Goal: Find specific page/section: Find specific page/section

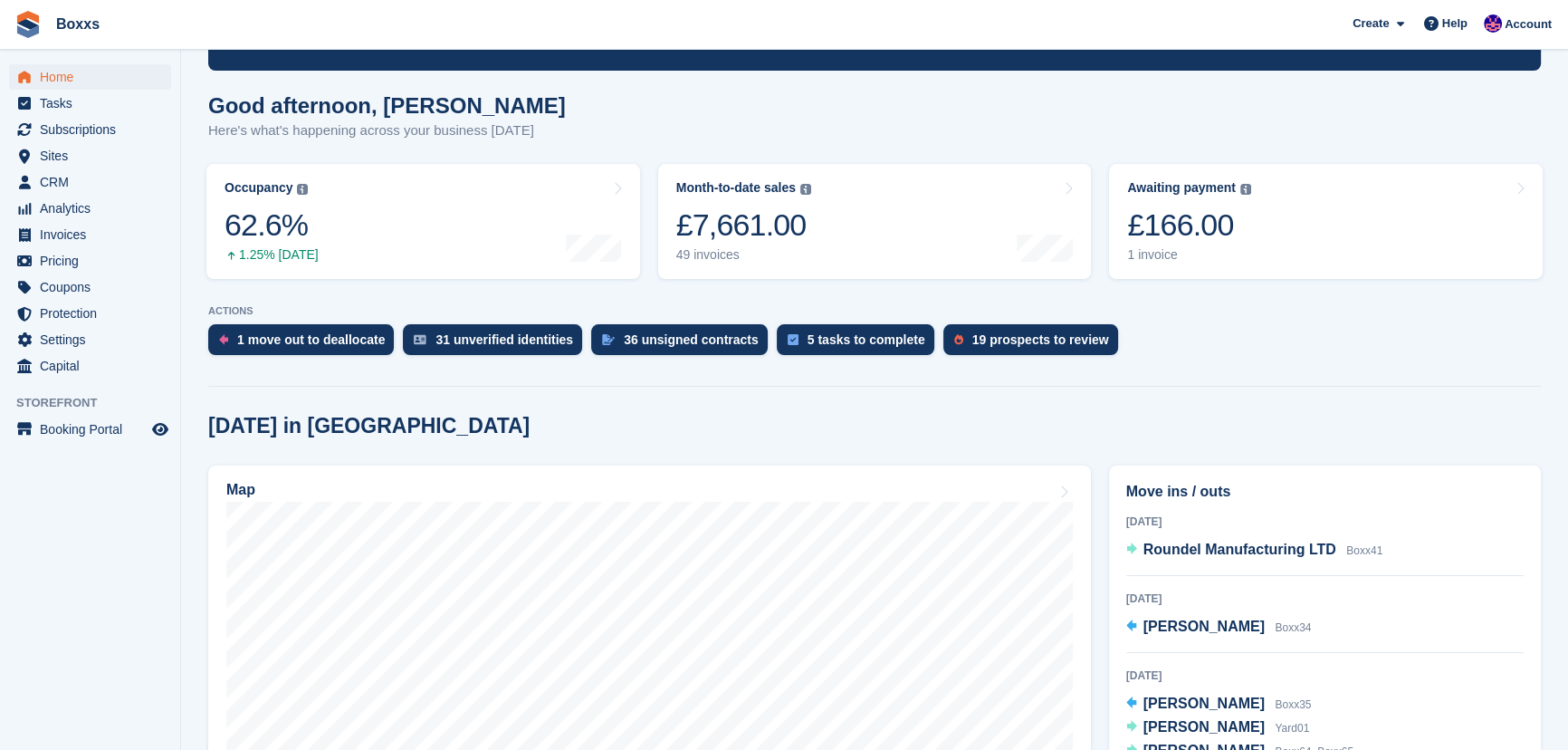
scroll to position [329, 0]
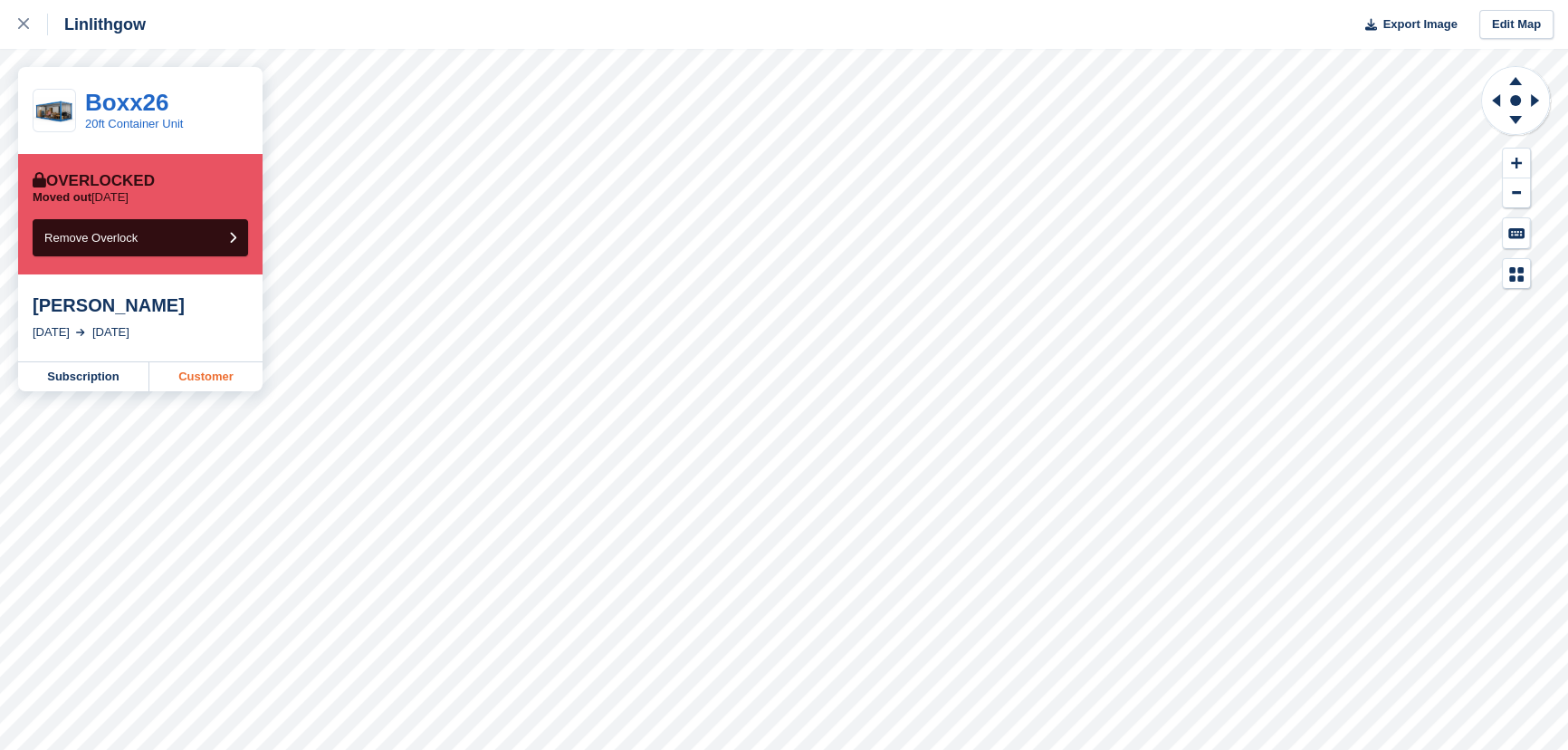
click at [205, 382] on link "Customer" at bounding box center [206, 377] width 113 height 29
